Goal: Navigation & Orientation: Find specific page/section

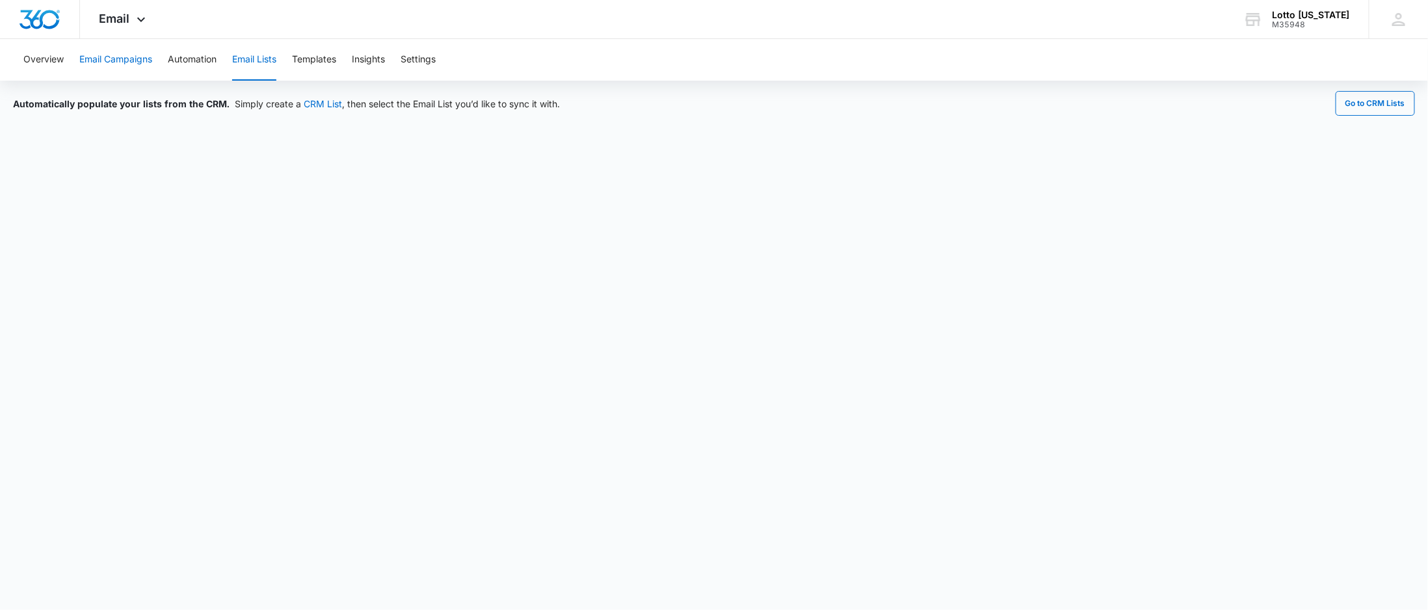
click at [137, 55] on button "Email Campaigns" at bounding box center [115, 60] width 73 height 42
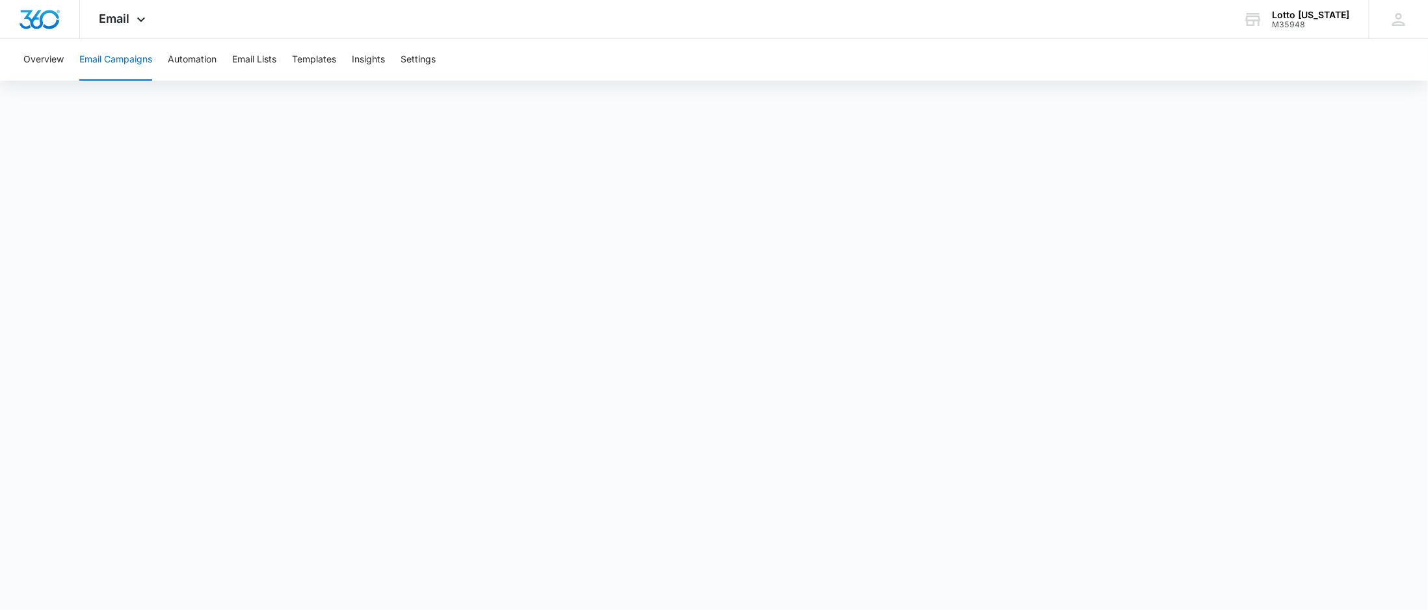
click at [131, 61] on button "Email Campaigns" at bounding box center [115, 60] width 73 height 42
click at [248, 59] on button "Email Lists" at bounding box center [254, 60] width 44 height 42
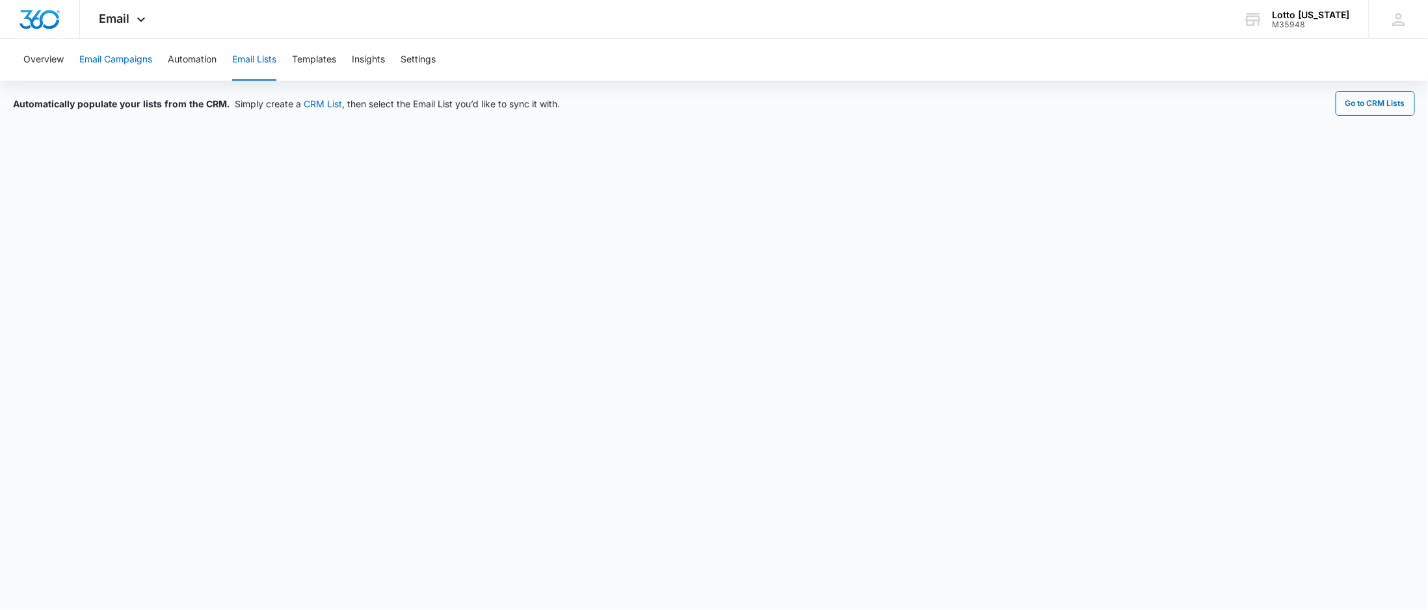
click at [131, 59] on button "Email Campaigns" at bounding box center [115, 60] width 73 height 42
